Goal: Task Accomplishment & Management: Complete application form

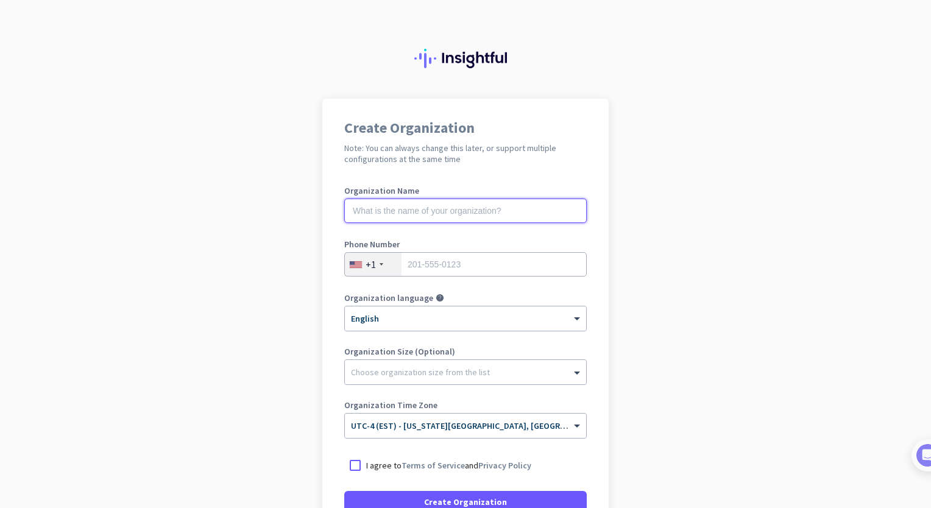
click at [358, 209] on input "text" at bounding box center [465, 211] width 243 height 24
type input "Mercor"
click at [406, 262] on input "tel" at bounding box center [465, 264] width 243 height 24
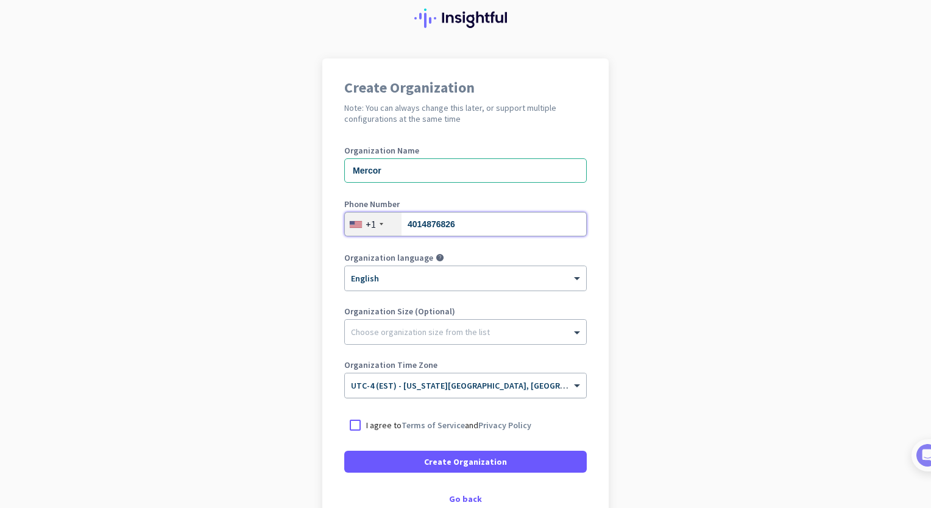
scroll to position [61, 0]
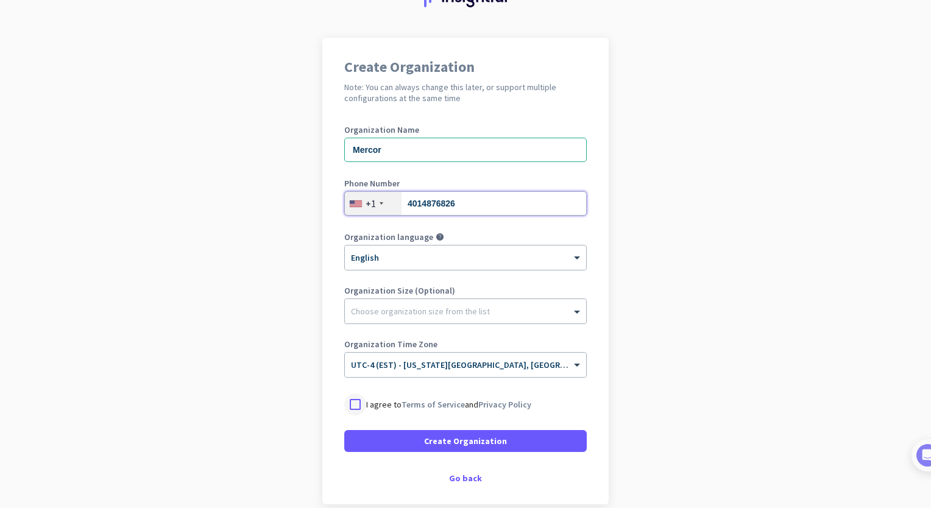
type input "4014876826"
click at [352, 405] on div at bounding box center [355, 405] width 22 height 22
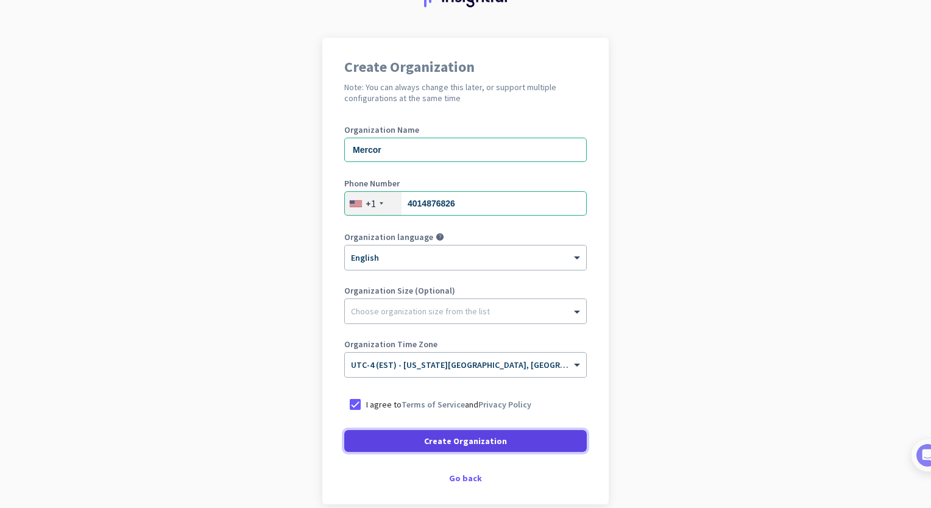
click at [379, 441] on span at bounding box center [465, 441] width 243 height 29
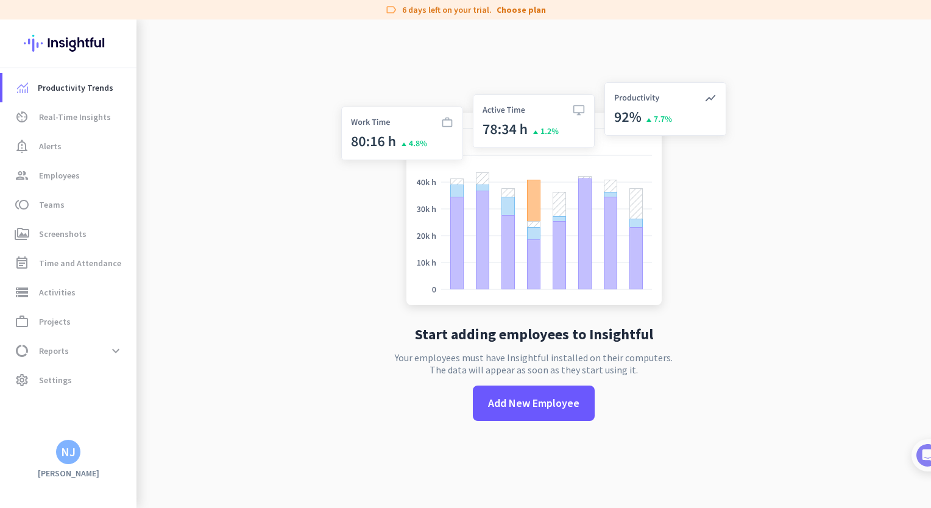
scroll to position [20, 0]
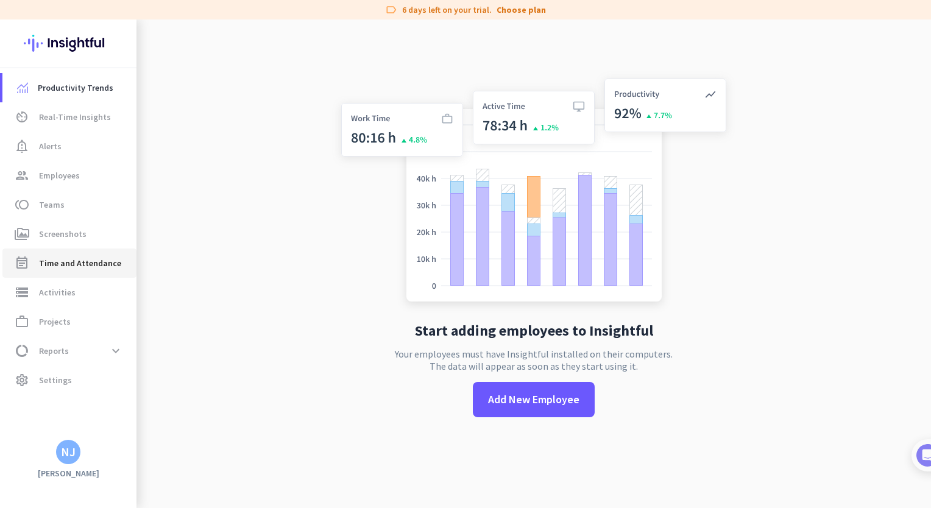
click at [83, 264] on span "Time and Attendance" at bounding box center [80, 263] width 82 height 15
